Goal: Task Accomplishment & Management: Use online tool/utility

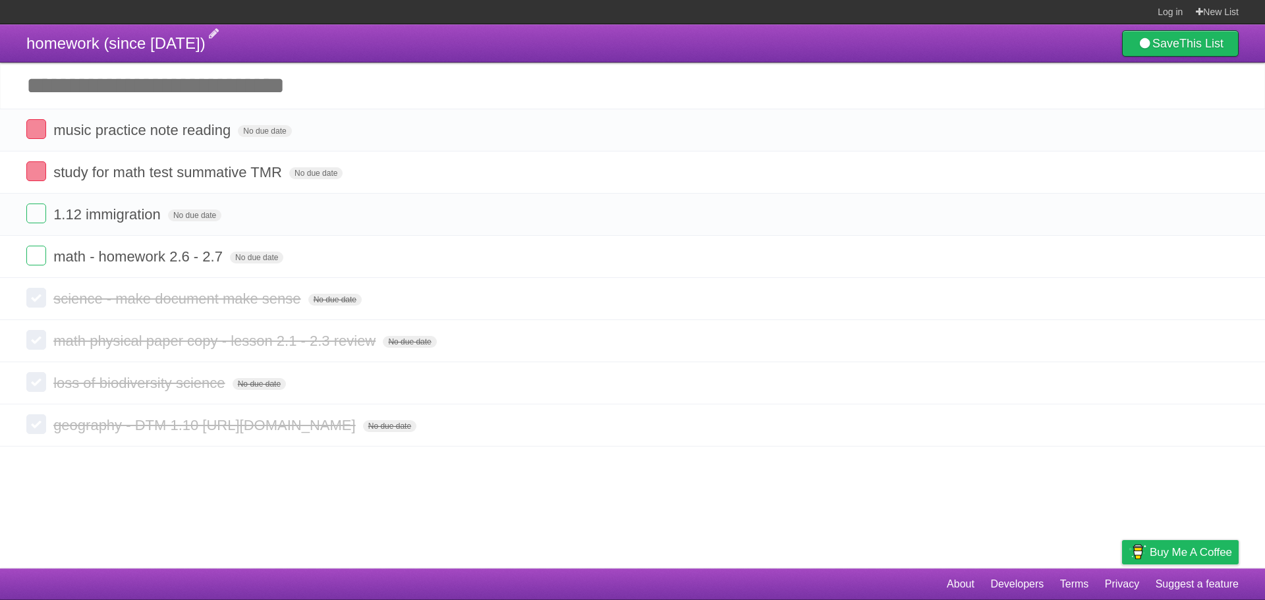
click at [205, 36] on span "homework (since [DATE])" at bounding box center [115, 43] width 179 height 18
click at [354, 41] on header "homework (since [DATE]) Save This List" at bounding box center [632, 43] width 1265 height 38
click at [920, 86] on input "Add another task" at bounding box center [632, 86] width 1265 height 46
click at [921, 37] on header "homework (since [DATE]) Save This List" at bounding box center [632, 43] width 1265 height 38
click at [917, 74] on input "Add another task" at bounding box center [632, 86] width 1265 height 46
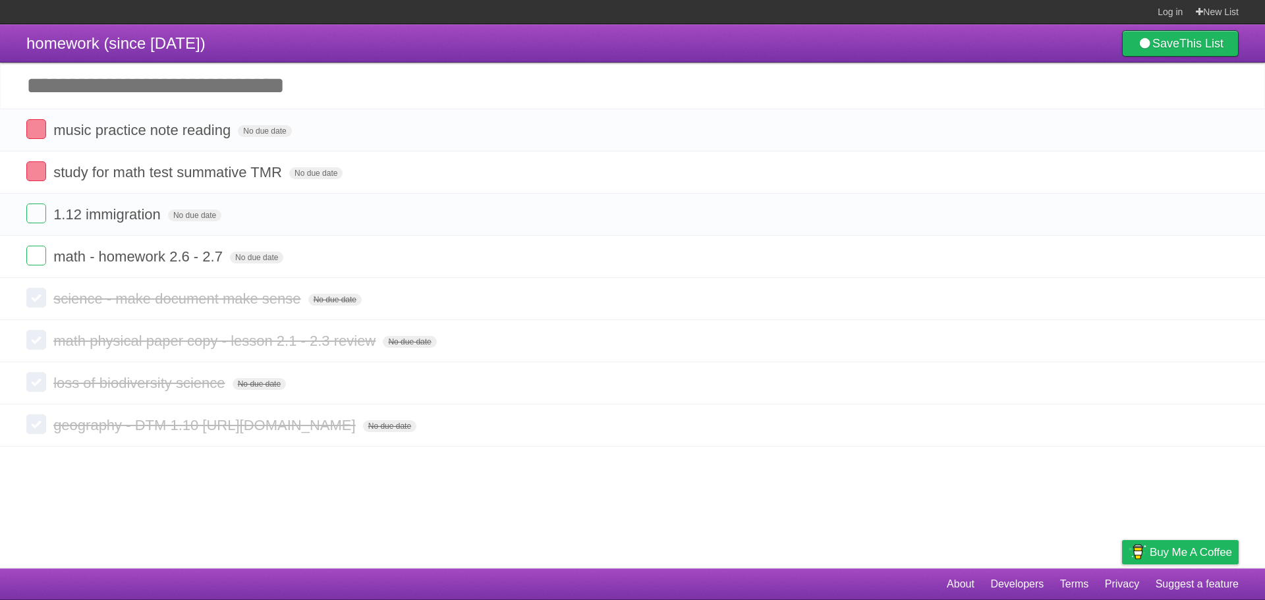
click at [917, 74] on input "Add another task" at bounding box center [632, 86] width 1265 height 46
click at [908, 52] on header "homework (since [DATE]) Save This List" at bounding box center [632, 43] width 1265 height 38
click at [28, 216] on label at bounding box center [36, 214] width 20 height 20
click at [23, 124] on li "music practice note reading No due date White Red Blue Green Purple Orange" at bounding box center [632, 130] width 1265 height 43
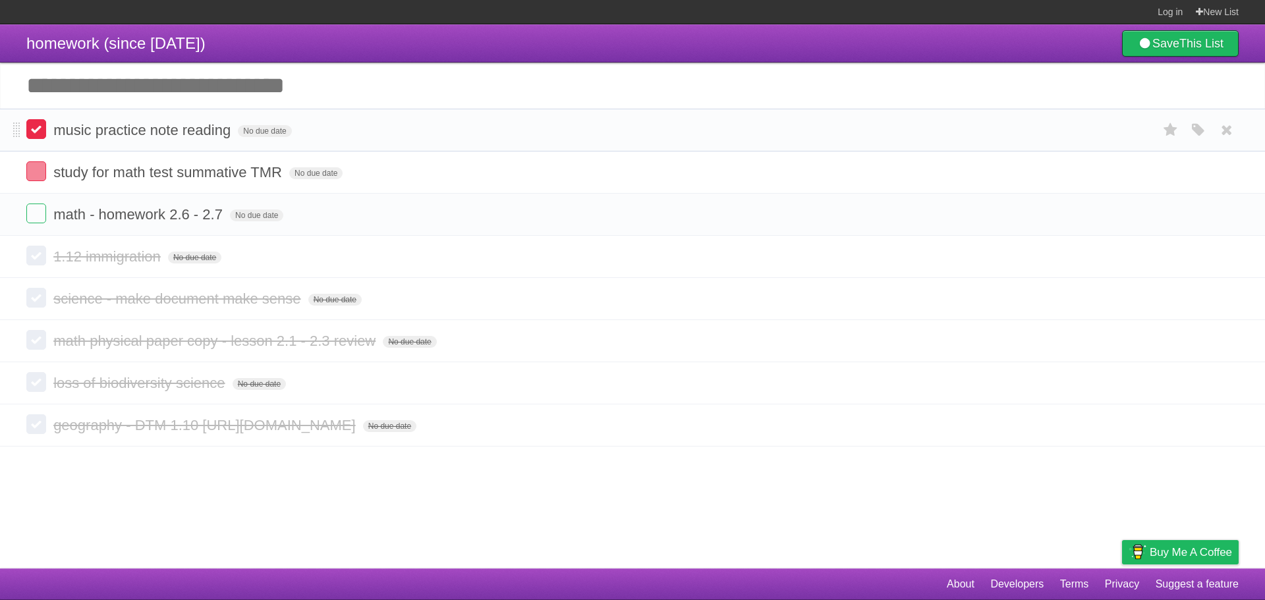
click at [39, 130] on label at bounding box center [36, 129] width 20 height 20
